Goal: Task Accomplishment & Management: Complete application form

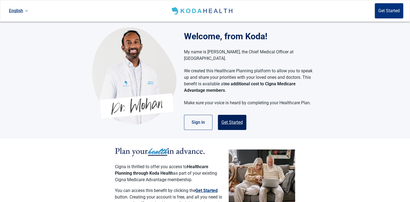
click at [229, 116] on button "Get Started" at bounding box center [232, 122] width 28 height 15
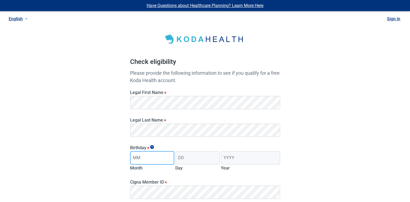
click at [168, 157] on input "Month" at bounding box center [152, 158] width 44 height 14
type input "12"
type input "8"
type input "1956"
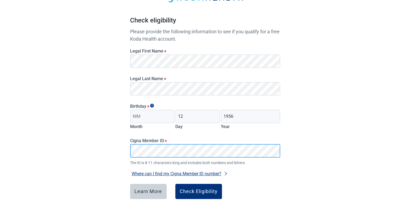
scroll to position [45, 0]
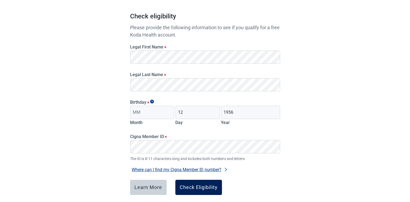
click at [209, 185] on div "Check Eligibility" at bounding box center [199, 187] width 38 height 5
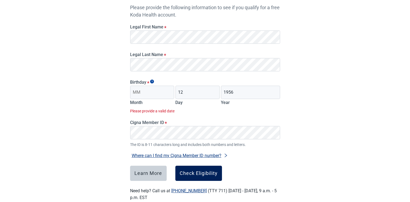
scroll to position [77, 0]
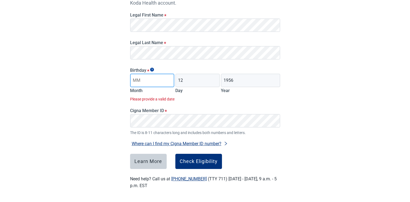
click at [158, 84] on input "Month" at bounding box center [152, 81] width 44 height 14
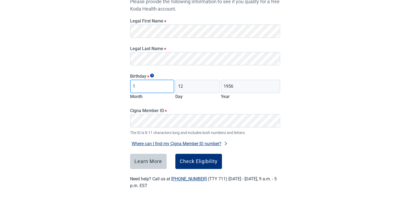
scroll to position [71, 0]
type input "12"
type input "23"
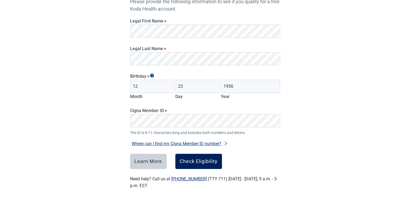
click at [191, 161] on div "Check Eligibility" at bounding box center [199, 161] width 38 height 5
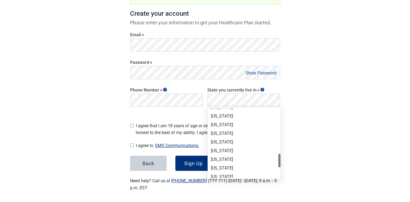
scroll to position [373, 0]
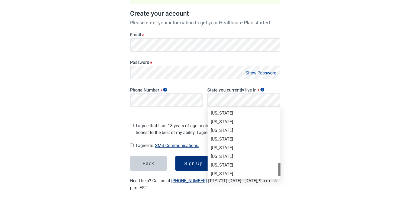
drag, startPoint x: 278, startPoint y: 116, endPoint x: 279, endPoint y: 170, distance: 54.2
click at [279, 170] on div at bounding box center [279, 170] width 2 height 14
click at [224, 116] on div "[US_STATE]" at bounding box center [244, 115] width 66 height 6
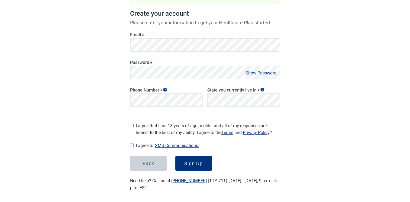
click at [131, 124] on input "I agree that I am 18 years of age or older and all of my responses are honest t…" at bounding box center [132, 126] width 4 height 4
checkbox input "true"
click at [132, 144] on input "I agree to SMS Communications." at bounding box center [132, 146] width 4 height 4
checkbox input "true"
click at [207, 162] on button "Sign Up" at bounding box center [193, 163] width 37 height 15
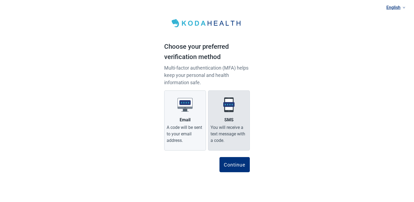
click at [225, 139] on div "You will receive a text message with a code." at bounding box center [228, 133] width 37 height 19
click at [0, 0] on input "SMS You will receive a text message with a code." at bounding box center [0, 0] width 0 height 0
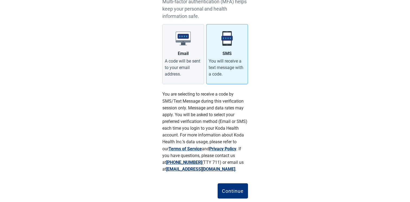
scroll to position [80, 0]
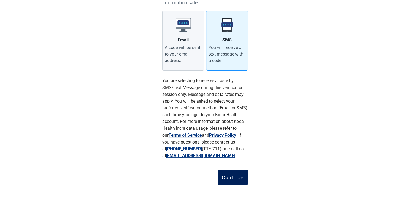
click at [236, 182] on button "Continue" at bounding box center [232, 177] width 30 height 15
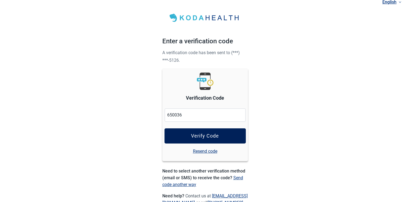
type input "650036"
click at [206, 141] on button "Verify Code" at bounding box center [204, 135] width 81 height 15
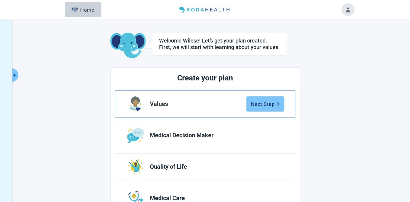
click at [263, 108] on button "Next Step" at bounding box center [265, 103] width 38 height 15
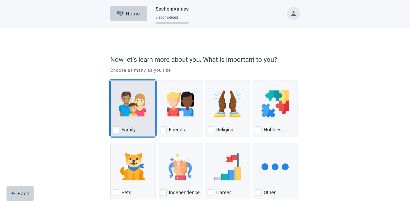
click at [118, 131] on div "Family, checkbox, not checked" at bounding box center [116, 129] width 6 height 6
click at [110, 80] on input "Family" at bounding box center [110, 80] width 0 height 0
checkbox input "true"
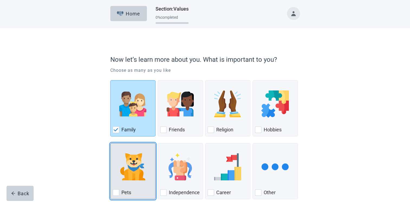
click at [131, 191] on div "Pets" at bounding box center [133, 192] width 40 height 9
click at [110, 143] on input "Pets" at bounding box center [110, 143] width 0 height 0
checkbox input "true"
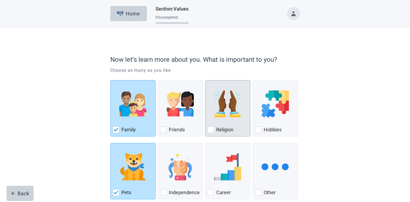
click at [215, 131] on div "Religion" at bounding box center [227, 129] width 40 height 9
click at [205, 80] on input "Religion" at bounding box center [205, 80] width 0 height 0
checkbox input "true"
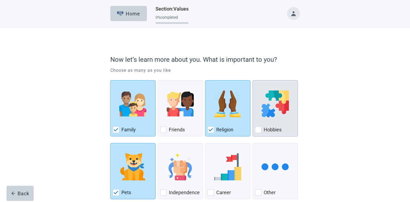
click at [257, 131] on div "Hobbies, checkbox, not checked" at bounding box center [258, 129] width 6 height 6
click at [253, 80] on input "Hobbies" at bounding box center [252, 80] width 0 height 0
checkbox input "true"
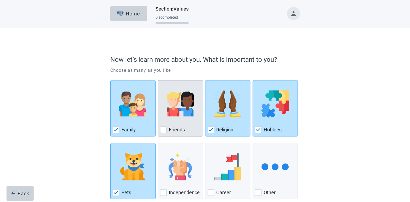
click at [167, 129] on div "Friends" at bounding box center [180, 129] width 40 height 9
click at [158, 80] on input "Friends" at bounding box center [158, 80] width 0 height 0
checkbox input "true"
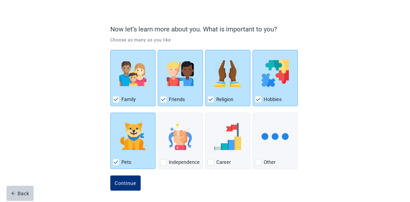
scroll to position [20, 0]
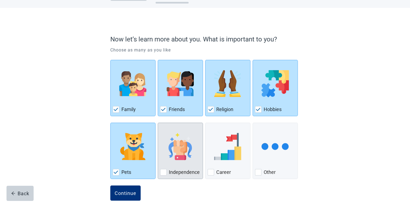
click at [165, 171] on div "Independence, checkbox, not checked" at bounding box center [163, 172] width 6 height 6
click at [158, 123] on input "Independence" at bounding box center [158, 123] width 0 height 0
checkbox input "true"
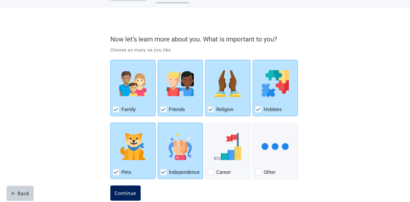
click at [135, 187] on button "Continue" at bounding box center [125, 192] width 30 height 15
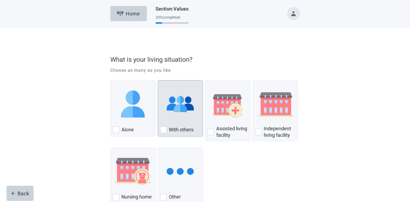
click at [162, 135] on div "With others" at bounding box center [180, 108] width 45 height 56
click at [158, 80] on input "With others" at bounding box center [158, 80] width 0 height 0
checkbox input "true"
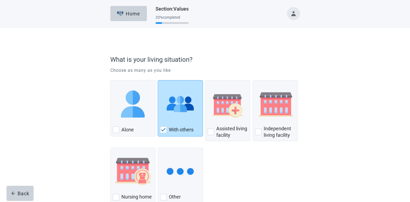
scroll to position [35, 0]
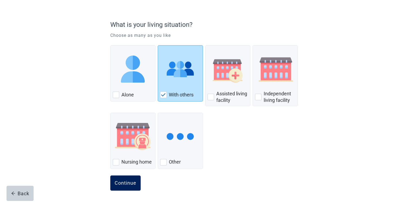
click at [125, 184] on div "Continue" at bounding box center [126, 182] width 22 height 5
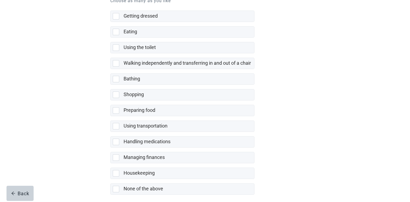
scroll to position [96, 0]
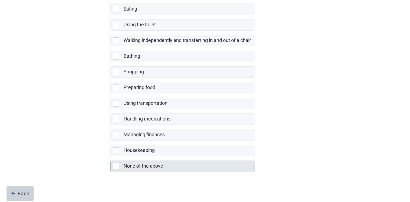
click at [111, 164] on div "None of the above" at bounding box center [182, 166] width 144 height 11
click at [110, 157] on input "None of the above" at bounding box center [110, 156] width 0 height 0
checkbox input "true"
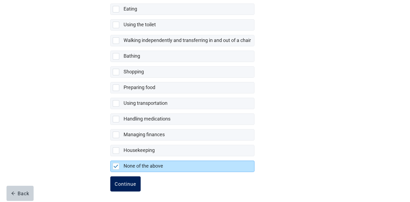
click at [120, 182] on div "Continue" at bounding box center [126, 183] width 22 height 5
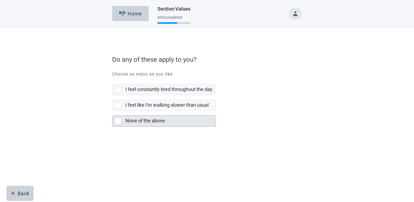
click at [117, 123] on div "None of the above, checkbox, not selected" at bounding box center [118, 121] width 6 height 6
click at [112, 111] on input "None of the above" at bounding box center [112, 111] width 0 height 0
checkbox input "true"
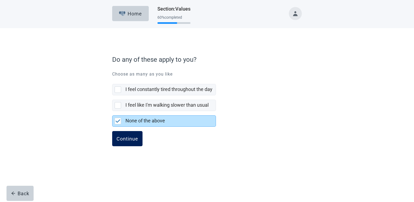
click at [117, 142] on button "Continue" at bounding box center [127, 138] width 30 height 15
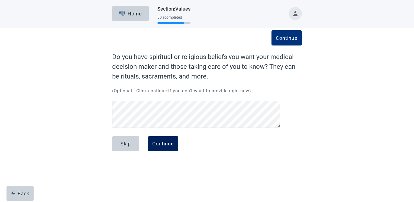
click at [160, 145] on div "Continue" at bounding box center [163, 143] width 22 height 5
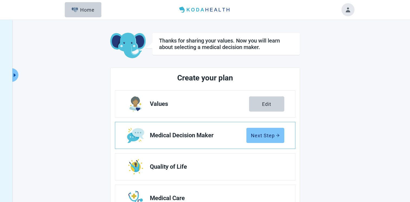
click at [260, 139] on button "Next Step" at bounding box center [265, 135] width 38 height 15
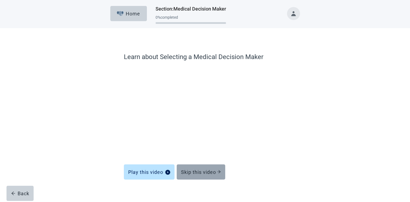
click at [199, 172] on div "Skip this video" at bounding box center [201, 171] width 40 height 5
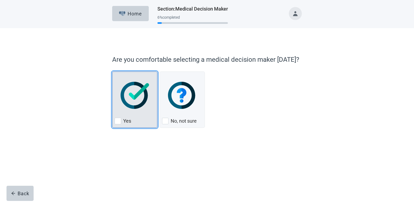
click at [117, 120] on div "Yes, checkbox, not checked" at bounding box center [118, 121] width 6 height 6
click at [112, 72] on input "Yes" at bounding box center [112, 71] width 0 height 0
checkbox input "true"
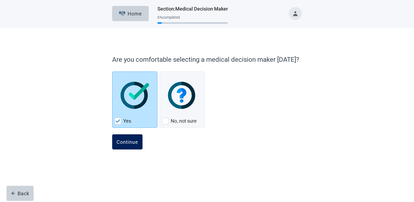
click at [125, 145] on div "Continue" at bounding box center [127, 141] width 22 height 5
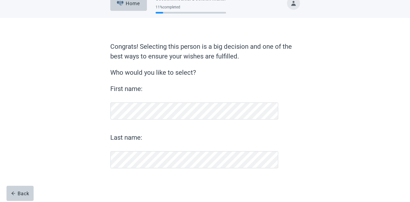
scroll to position [10, 0]
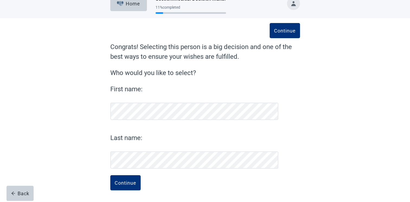
click at [109, 201] on div "Continue Congrats! Selecting this person is a big decision and one of the best …" at bounding box center [204, 115] width 227 height 173
click at [126, 181] on div "Continue" at bounding box center [126, 182] width 22 height 5
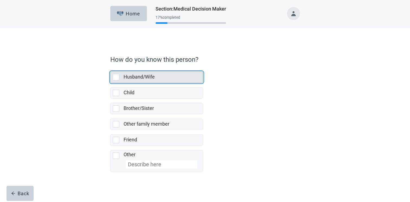
click at [114, 79] on div "Husband/Wife, checkbox, not selected" at bounding box center [116, 77] width 6 height 6
click at [110, 67] on input "Husband/Wife" at bounding box center [110, 67] width 0 height 0
checkbox input "true"
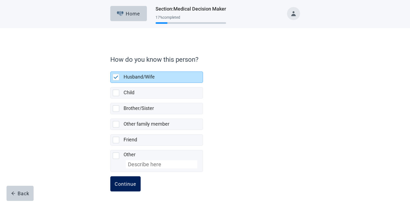
click at [134, 185] on div "Continue" at bounding box center [126, 183] width 22 height 5
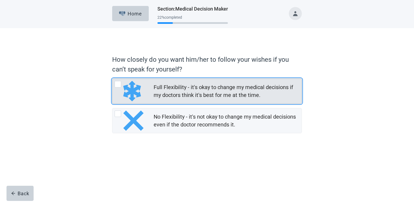
click at [118, 84] on div "Full Flexibility - it's okay to change my medical decisions if my doctors think…" at bounding box center [118, 84] width 6 height 6
click at [112, 79] on input "Full Flexibility - it's okay to change my medical decisions if my doctors think…" at bounding box center [112, 79] width 0 height 0
radio input "true"
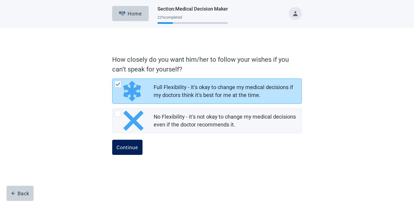
click at [129, 142] on button "Continue" at bounding box center [127, 147] width 30 height 15
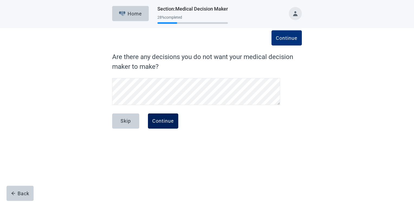
click at [156, 122] on div "Continue" at bounding box center [163, 120] width 22 height 5
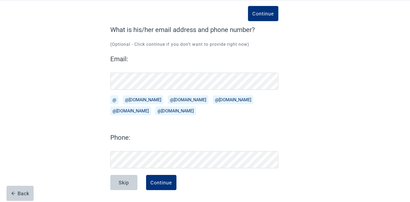
scroll to position [27, 0]
click at [162, 183] on div "Continue" at bounding box center [161, 182] width 22 height 5
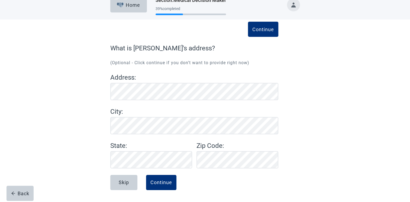
scroll to position [9, 0]
click at [160, 186] on button "Continue" at bounding box center [161, 182] width 30 height 15
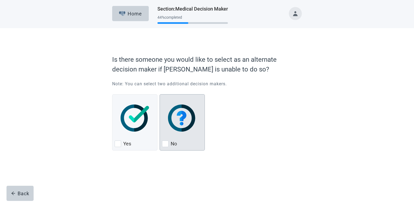
click at [165, 143] on div "No, checkbox, not checked" at bounding box center [165, 144] width 6 height 6
click at [160, 95] on input "No" at bounding box center [159, 94] width 0 height 0
checkbox input "true"
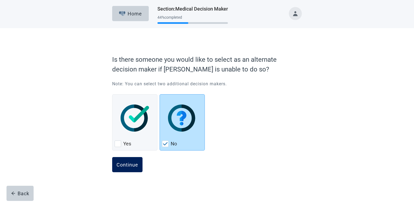
click at [124, 162] on div "Continue" at bounding box center [127, 164] width 22 height 5
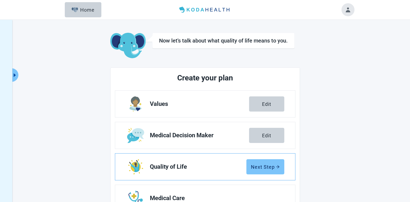
click at [264, 169] on div "Next Step" at bounding box center [265, 166] width 29 height 5
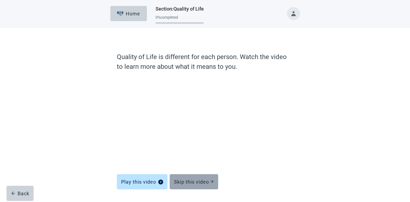
click at [201, 183] on div "Skip this video" at bounding box center [194, 181] width 40 height 5
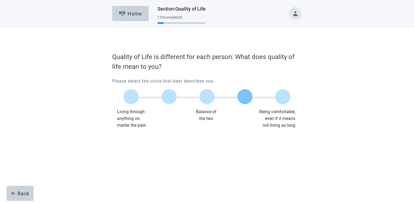
click at [242, 96] on label "Main content" at bounding box center [244, 96] width 15 height 15
click at [245, 97] on input "Quality of life scale: 75 out of 100. 75% between extremes" at bounding box center [245, 97] width 0 height 0
click at [126, 142] on div "Continue" at bounding box center [127, 139] width 22 height 5
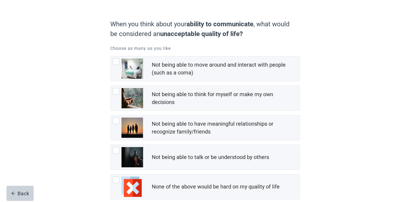
scroll to position [36, 0]
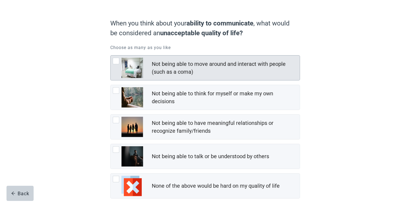
click at [113, 63] on div "Not being able to move around and interact with people (such as a coma), checkb…" at bounding box center [116, 61] width 6 height 6
click at [110, 56] on input "Not being able to move around and interact with people (such as a coma)" at bounding box center [110, 55] width 0 height 0
checkbox input "true"
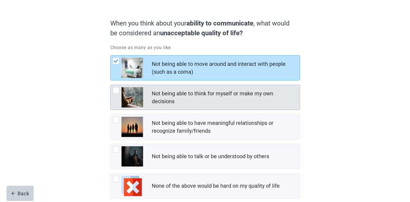
click at [116, 92] on div "Not being able to think for myself or make my own decisions, checkbox, not chec…" at bounding box center [116, 90] width 6 height 6
click at [110, 85] on input "Not being able to think for myself or make my own decisions" at bounding box center [110, 85] width 0 height 0
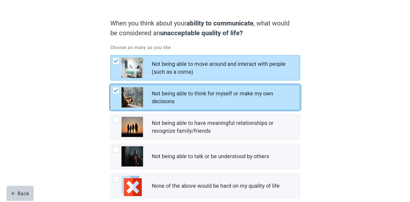
click at [116, 92] on img "Not being able to think for myself or make my own decisions, checkbox, checked" at bounding box center [115, 90] width 5 height 3
click at [110, 85] on input "Not being able to think for myself or make my own decisions" at bounding box center [110, 85] width 0 height 0
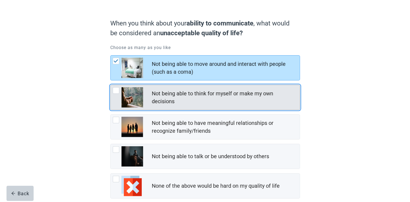
click at [116, 90] on div "Not being able to think for myself or make my own decisions, checkbox, not chec…" at bounding box center [116, 90] width 6 height 6
click at [110, 85] on input "Not being able to think for myself or make my own decisions" at bounding box center [110, 85] width 0 height 0
checkbox input "true"
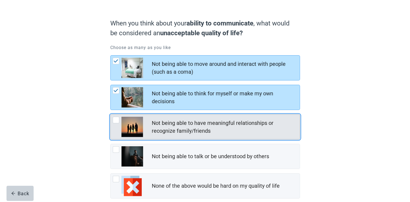
click at [114, 123] on div "Not being able to have meaningful relationships or recognize family/friends, ch…" at bounding box center [128, 127] width 30 height 20
click at [110, 115] on input "Not being able to have meaningful relationships or recognize family/friends" at bounding box center [110, 114] width 0 height 0
checkbox input "true"
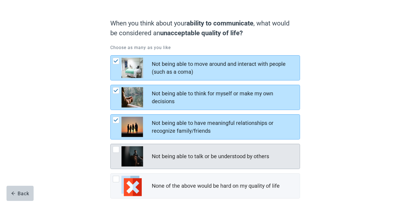
click at [114, 148] on div "Not being able to talk or be understood by others, checkbox, not checked" at bounding box center [116, 149] width 6 height 6
click at [110, 144] on input "Not being able to talk or be understood by others" at bounding box center [110, 144] width 0 height 0
checkbox input "true"
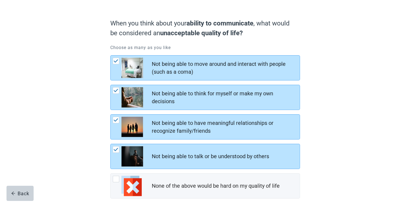
scroll to position [66, 0]
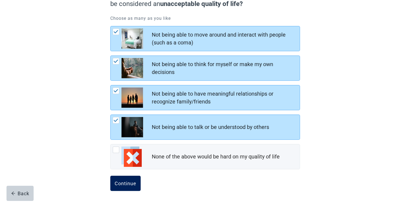
click at [122, 182] on div "Continue" at bounding box center [126, 183] width 22 height 5
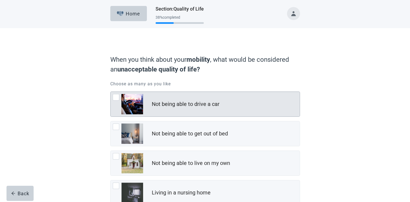
click at [116, 96] on div "Not being able to drive a car, checkbox, not checked" at bounding box center [116, 97] width 6 height 6
click at [110, 92] on input "Not being able to drive a car" at bounding box center [110, 92] width 0 height 0
checkbox input "true"
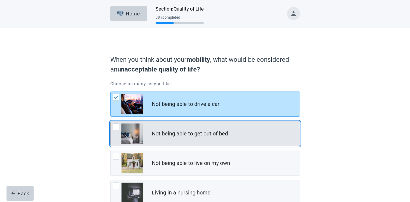
click at [113, 126] on div "Not being able to get out of bed, checkbox, not checked" at bounding box center [116, 126] width 6 height 6
click at [110, 121] on input "Not being able to get out of bed" at bounding box center [110, 121] width 0 height 0
checkbox input "true"
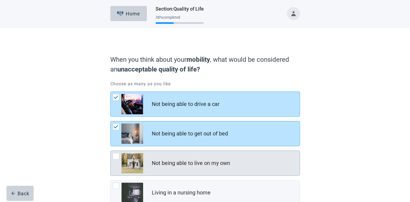
click at [113, 155] on div "Not being able to live on my own, checkbox, not checked" at bounding box center [116, 156] width 6 height 6
click at [110, 151] on input "Not being able to live on my own" at bounding box center [110, 151] width 0 height 0
checkbox input "true"
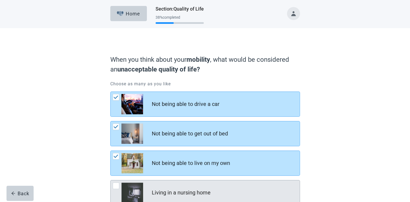
click at [115, 187] on div "Living in a nursing home, checkbox, not checked" at bounding box center [116, 186] width 6 height 6
click at [110, 180] on input "Living in a nursing home" at bounding box center [110, 180] width 0 height 0
checkbox input "true"
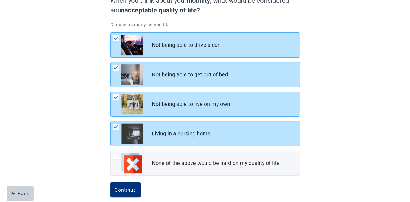
scroll to position [66, 0]
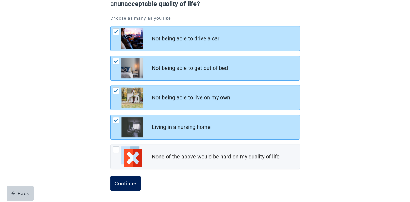
click at [116, 181] on div "Continue" at bounding box center [126, 183] width 22 height 5
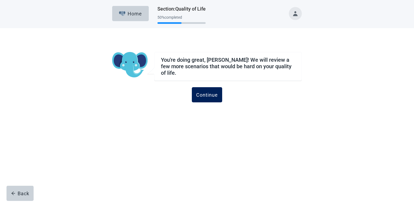
click at [220, 89] on button "Continue" at bounding box center [207, 94] width 30 height 15
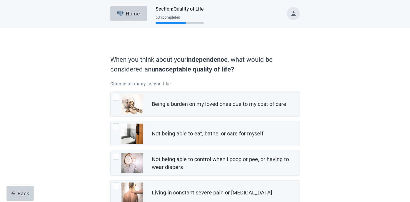
click at [220, 89] on div "When you think about your independence , what would be considered an unacceptab…" at bounding box center [205, 160] width 190 height 210
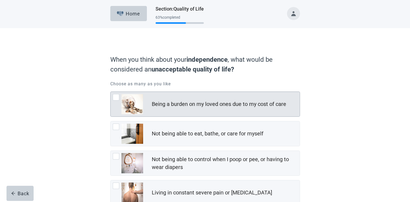
click at [115, 100] on div "Being a burden on my loved ones due to my cost of care, checkbox, not checked" at bounding box center [116, 97] width 6 height 6
click at [110, 92] on input "Being a burden on my loved ones due to my cost of care" at bounding box center [110, 92] width 0 height 0
checkbox input "true"
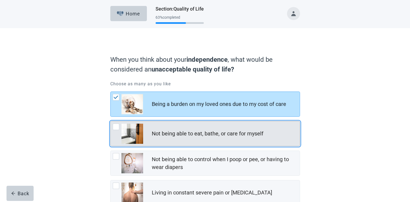
click at [115, 126] on div "Not being able to eat, bathe, or care for myself, checkbox, not checked" at bounding box center [116, 126] width 6 height 6
click at [110, 121] on input "Not being able to eat, bathe, or care for myself" at bounding box center [110, 121] width 0 height 0
checkbox input "true"
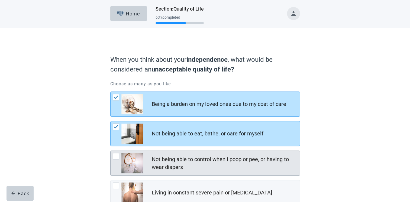
click at [114, 154] on div "Not being able to control when I poop or pee, or having to wear diapers, checkb…" at bounding box center [116, 156] width 6 height 6
click at [110, 151] on input "Not being able to control when I poop or pee, or having to wear diapers" at bounding box center [110, 151] width 0 height 0
checkbox input "true"
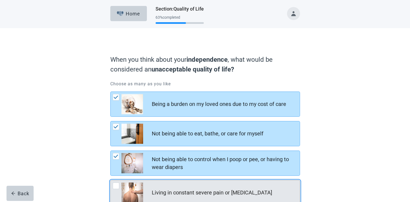
click at [113, 185] on div "Living in constant severe pain or shortness of breath, checkbox, not checked" at bounding box center [116, 186] width 6 height 6
click at [110, 180] on input "Living in constant severe pain or [MEDICAL_DATA]" at bounding box center [110, 180] width 0 height 0
checkbox input "true"
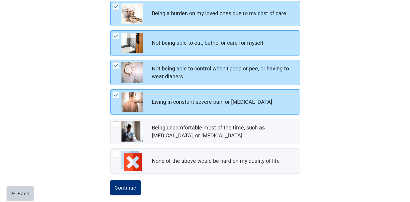
scroll to position [95, 0]
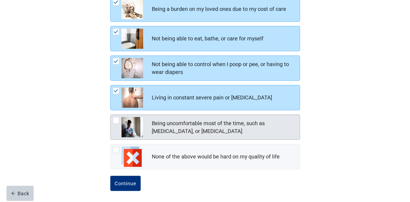
click at [113, 122] on div "Being uncomfortable most of the time, such as nausea, vomiting, or diarrhea, ch…" at bounding box center [116, 120] width 6 height 6
click at [110, 115] on input "Being uncomfortable most of the time, such as [MEDICAL_DATA], or [MEDICAL_DATA]" at bounding box center [110, 115] width 0 height 0
checkbox input "true"
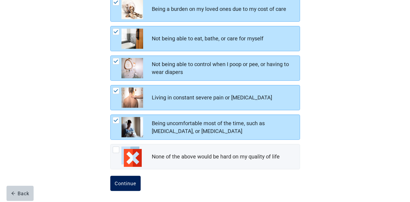
click at [121, 182] on div "Continue" at bounding box center [126, 183] width 22 height 5
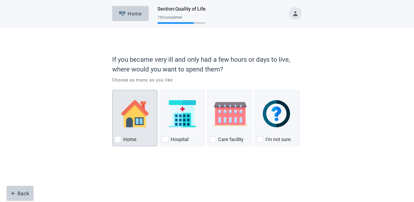
click at [119, 139] on div "Home, checkbox, not checked" at bounding box center [118, 139] width 6 height 6
click at [112, 90] on input "Home" at bounding box center [112, 90] width 0 height 0
checkbox input "true"
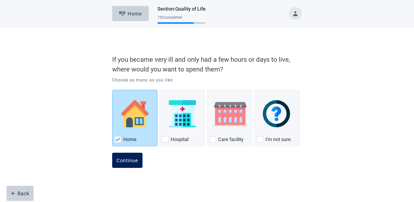
click at [125, 159] on div "Continue" at bounding box center [127, 160] width 22 height 5
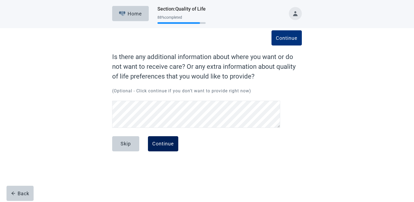
click at [157, 145] on div "Continue" at bounding box center [163, 143] width 22 height 5
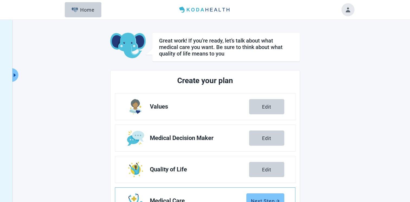
click at [269, 199] on div "Next Step" at bounding box center [265, 200] width 29 height 5
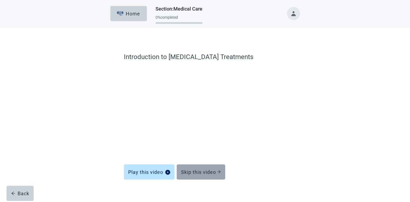
click at [218, 167] on button "Skip this video" at bounding box center [201, 171] width 48 height 15
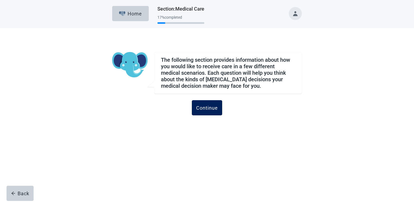
click at [203, 110] on div "Continue" at bounding box center [207, 107] width 22 height 5
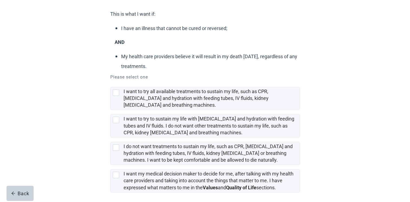
scroll to position [62, 0]
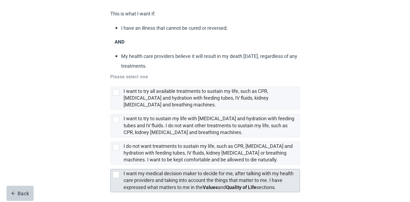
click at [115, 174] on div "[object Object], checkbox, not selected" at bounding box center [116, 174] width 6 height 6
click at [110, 165] on input "I want my medical decision maker to decide for me, after talking with my health…" at bounding box center [110, 165] width 0 height 0
checkbox input "true"
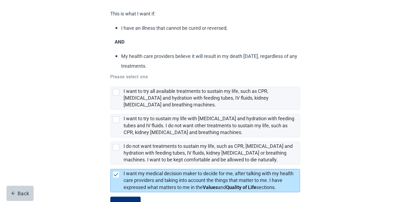
scroll to position [83, 0]
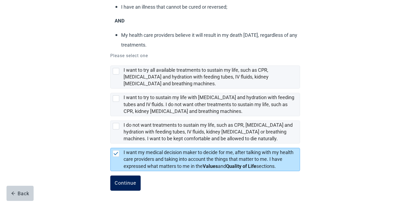
click at [129, 183] on div "Continue" at bounding box center [126, 182] width 22 height 5
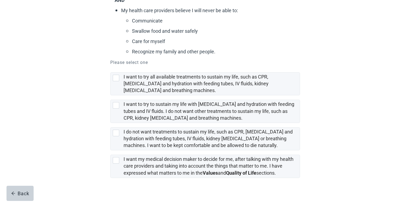
scroll to position [133, 0]
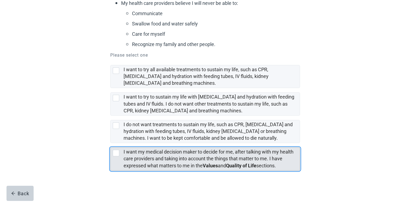
click at [115, 152] on div "[object Object], checkbox, not selected" at bounding box center [116, 153] width 6 height 6
click at [110, 143] on input "I want my medical decision maker to decide for me, after talking with my health…" at bounding box center [110, 143] width 0 height 0
checkbox input "true"
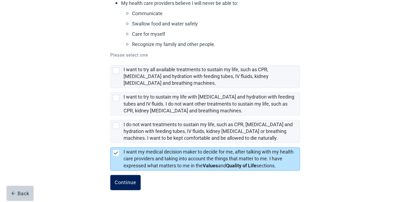
click at [130, 183] on div "Continue" at bounding box center [126, 182] width 22 height 5
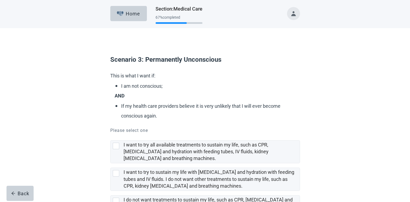
scroll to position [75, 0]
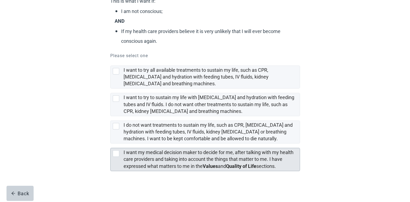
click at [120, 151] on div "[object Object], checkbox, not selected" at bounding box center [117, 153] width 9 height 6
click at [110, 144] on input "I want my medical decision maker to decide for me, after talking with my health…" at bounding box center [110, 144] width 0 height 0
checkbox input "true"
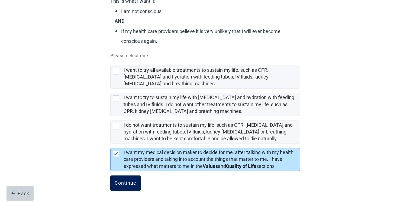
click at [129, 183] on div "Continue" at bounding box center [126, 182] width 22 height 5
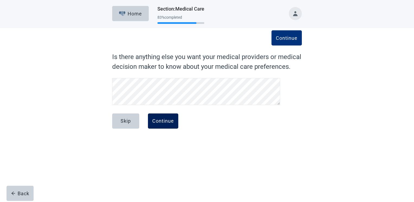
click at [165, 122] on div "Continue" at bounding box center [163, 120] width 22 height 5
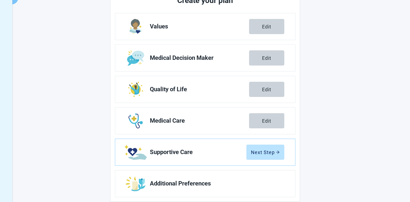
scroll to position [86, 0]
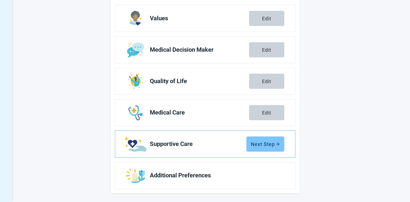
click at [268, 144] on div "Next Step" at bounding box center [265, 143] width 29 height 5
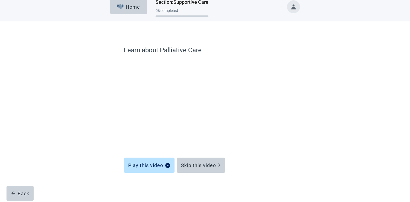
scroll to position [6, 0]
click at [213, 163] on div "Skip this video" at bounding box center [201, 165] width 40 height 5
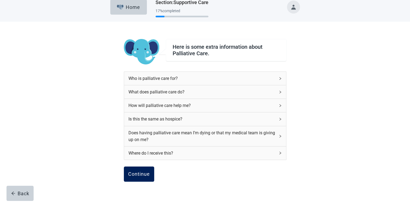
click at [145, 174] on div "Continue" at bounding box center [139, 173] width 22 height 5
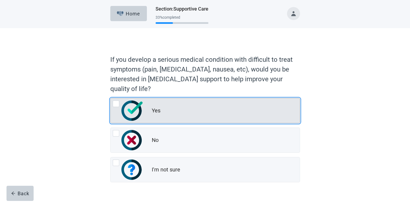
click at [115, 105] on div "Yes, radio button, not checked" at bounding box center [116, 103] width 6 height 6
click at [110, 98] on input "Yes" at bounding box center [110, 98] width 0 height 0
radio input "true"
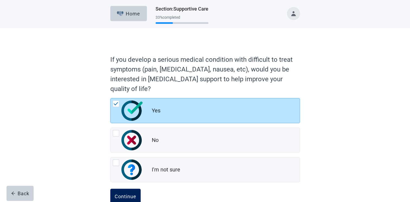
click at [130, 194] on div "Continue" at bounding box center [126, 196] width 22 height 5
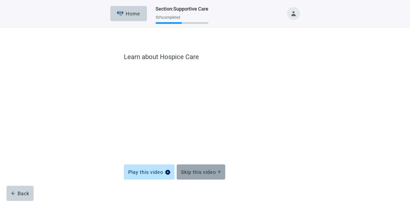
click at [206, 168] on button "Skip this video" at bounding box center [201, 171] width 48 height 15
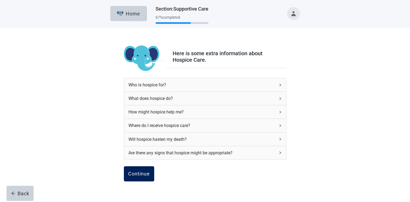
click at [138, 174] on div "Continue" at bounding box center [139, 173] width 22 height 5
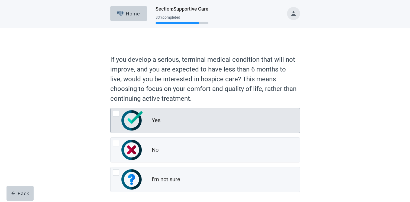
click at [115, 116] on div "Yes, radio button, not checked" at bounding box center [116, 113] width 6 height 6
click at [110, 108] on input "Yes" at bounding box center [110, 108] width 0 height 0
radio input "true"
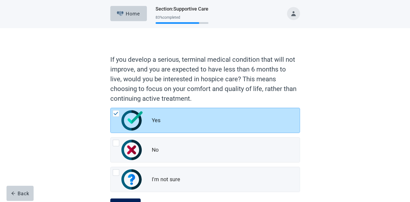
click at [134, 200] on button "Continue" at bounding box center [125, 205] width 30 height 15
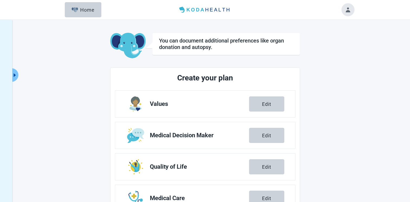
scroll to position [86, 0]
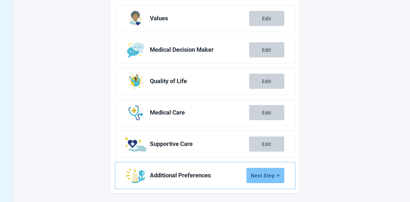
click at [265, 176] on div "Next Step" at bounding box center [265, 175] width 29 height 5
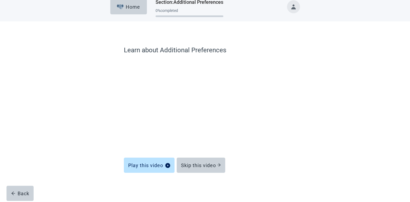
scroll to position [6, 0]
click at [185, 163] on div "Skip this video" at bounding box center [201, 165] width 40 height 5
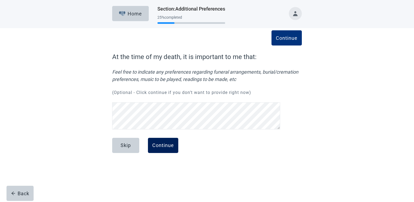
click at [167, 148] on button "Continue" at bounding box center [163, 145] width 30 height 15
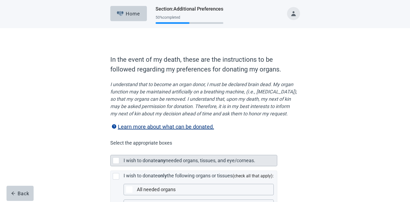
click at [114, 164] on div "Main content" at bounding box center [116, 160] width 6 height 6
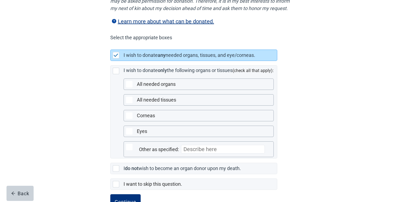
scroll to position [131, 0]
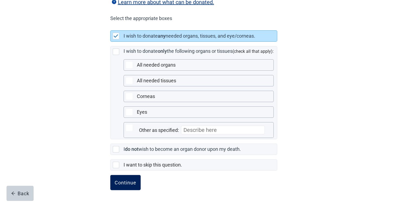
click at [125, 181] on div "Continue" at bounding box center [126, 182] width 22 height 5
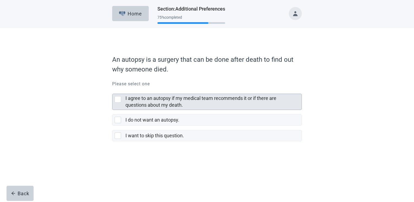
click at [118, 102] on div "I agree to an autopsy if my medical team recommends it or if there are question…" at bounding box center [118, 99] width 6 height 6
click at [112, 90] on input "I agree to an autopsy if my medical team recommends it or if there are question…" at bounding box center [112, 89] width 0 height 0
checkbox input "true"
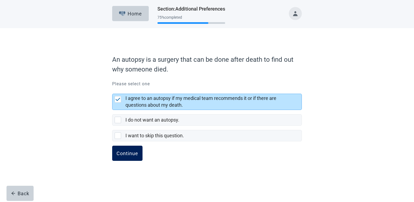
click at [124, 158] on button "Continue" at bounding box center [127, 153] width 30 height 15
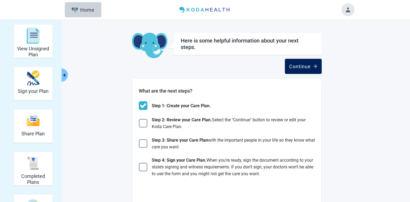
click at [304, 71] on button "Continue" at bounding box center [303, 66] width 37 height 15
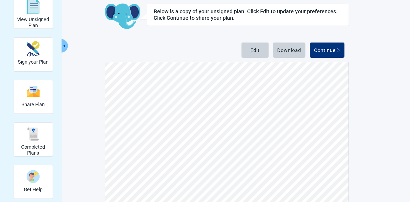
scroll to position [60, 0]
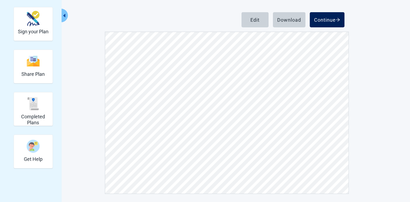
click at [325, 21] on div "Continue" at bounding box center [327, 19] width 26 height 5
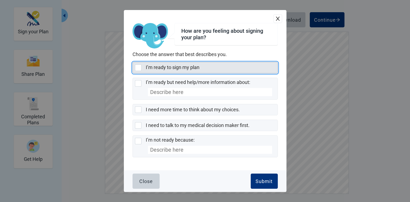
click at [139, 69] on div "I’m ready to sign my plan, checkbox, not selected" at bounding box center [138, 67] width 6 height 6
click at [133, 62] on input "I’m ready to sign my plan" at bounding box center [132, 62] width 0 height 0
checkbox input "true"
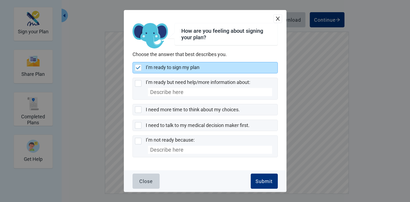
click at [264, 189] on div "Close Submit" at bounding box center [205, 181] width 162 height 22
click at [263, 185] on button "Submit" at bounding box center [263, 181] width 27 height 15
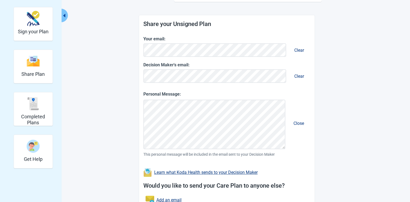
scroll to position [105, 0]
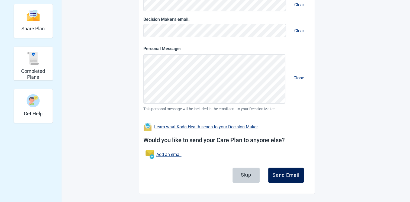
click at [288, 173] on div "Send Email" at bounding box center [285, 174] width 27 height 5
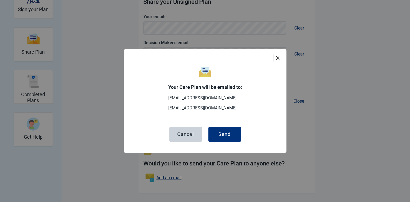
scroll to position [81, 0]
click at [219, 133] on div "Send" at bounding box center [224, 134] width 12 height 5
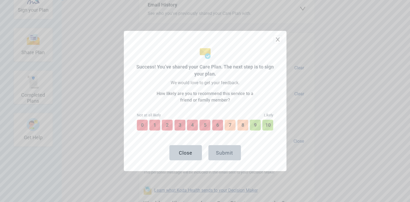
scroll to position [120, 0]
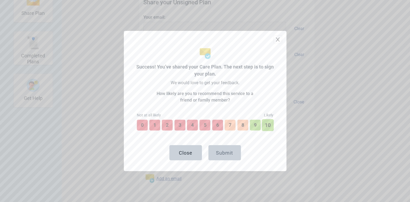
click at [266, 125] on button "10" at bounding box center [268, 125] width 12 height 12
click at [218, 154] on div "Submit" at bounding box center [224, 152] width 17 height 5
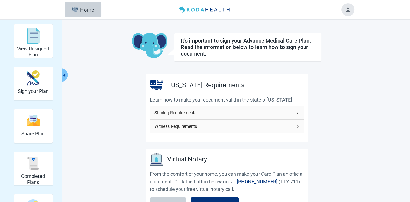
click at [288, 114] on span "Signing Requirements" at bounding box center [223, 112] width 138 height 7
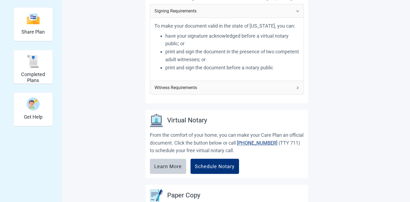
scroll to position [104, 0]
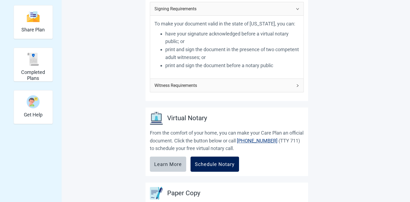
click at [202, 162] on div "Schedule Notary" at bounding box center [215, 163] width 40 height 5
